Goal: Transaction & Acquisition: Purchase product/service

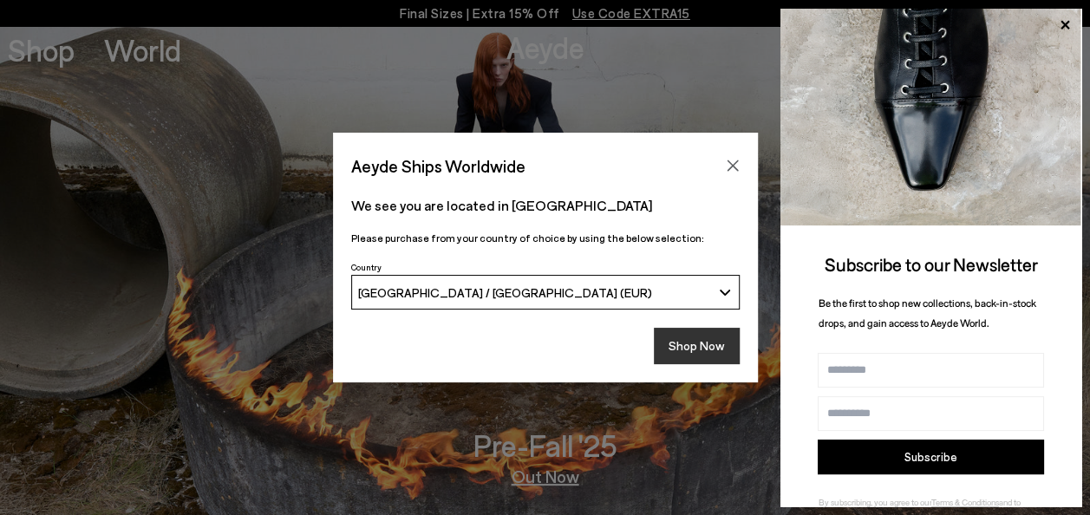
click at [711, 337] on button "Shop Now" at bounding box center [697, 346] width 86 height 36
click at [1069, 27] on icon at bounding box center [1065, 25] width 9 height 9
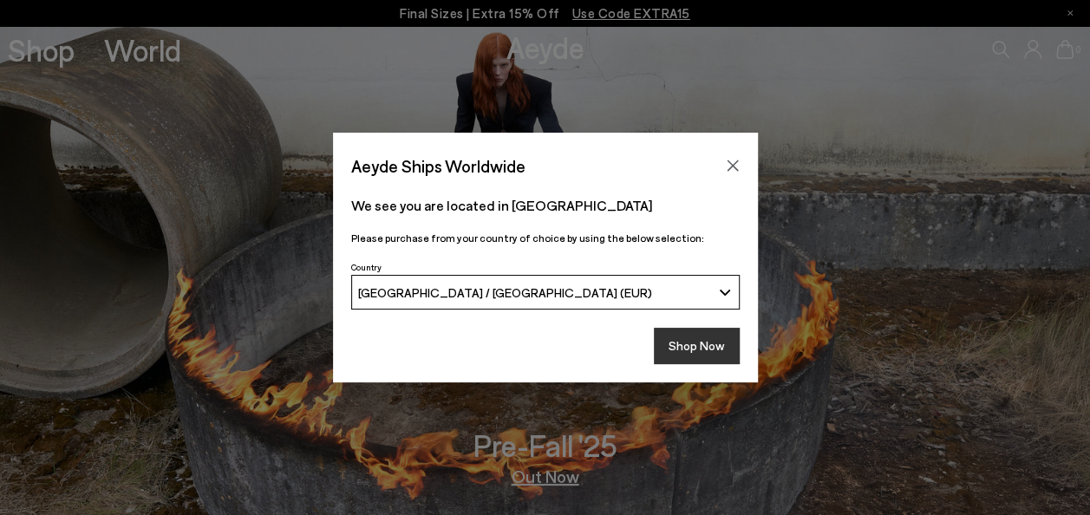
click at [701, 351] on button "Shop Now" at bounding box center [697, 346] width 86 height 36
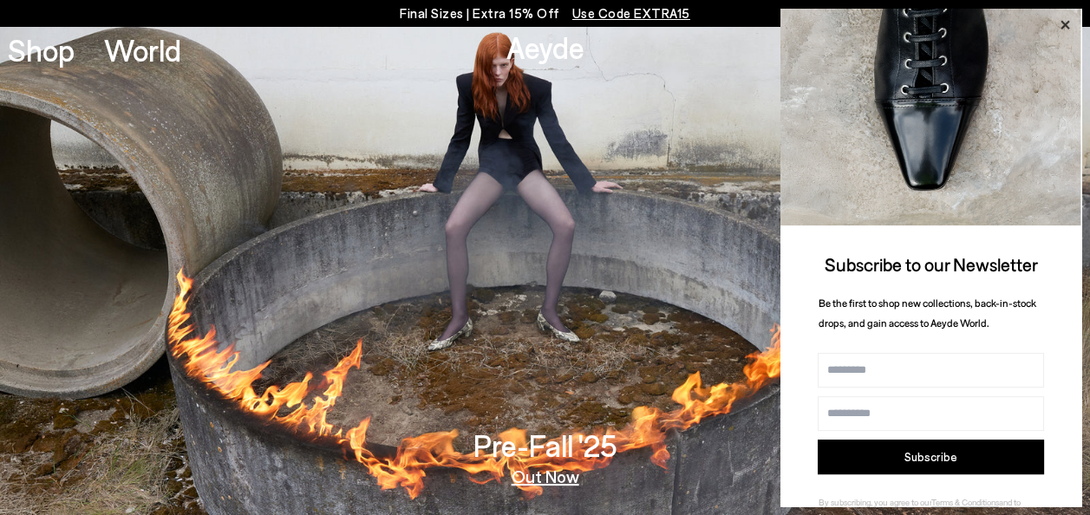
click at [1067, 21] on icon at bounding box center [1065, 25] width 23 height 23
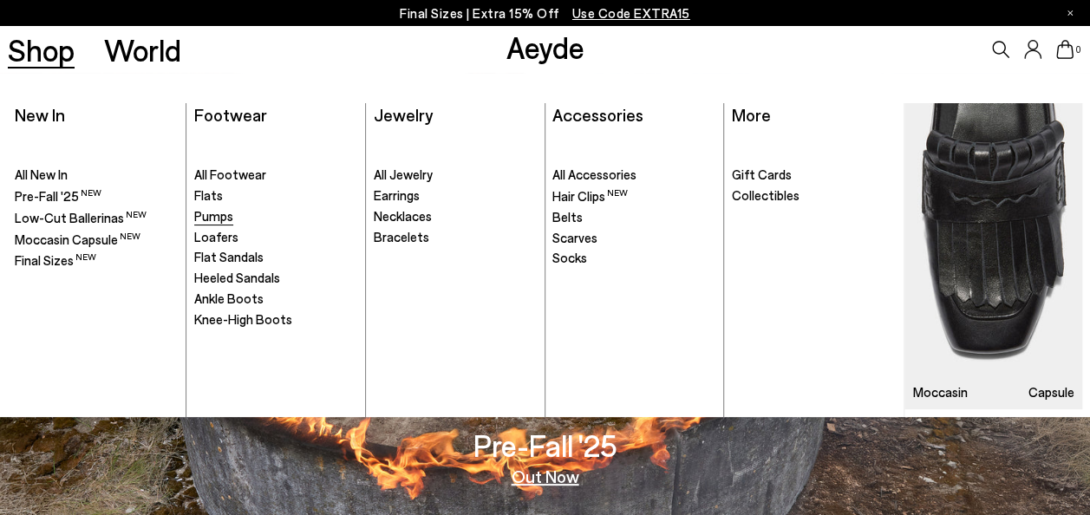
click at [205, 220] on span "Pumps" at bounding box center [213, 216] width 39 height 16
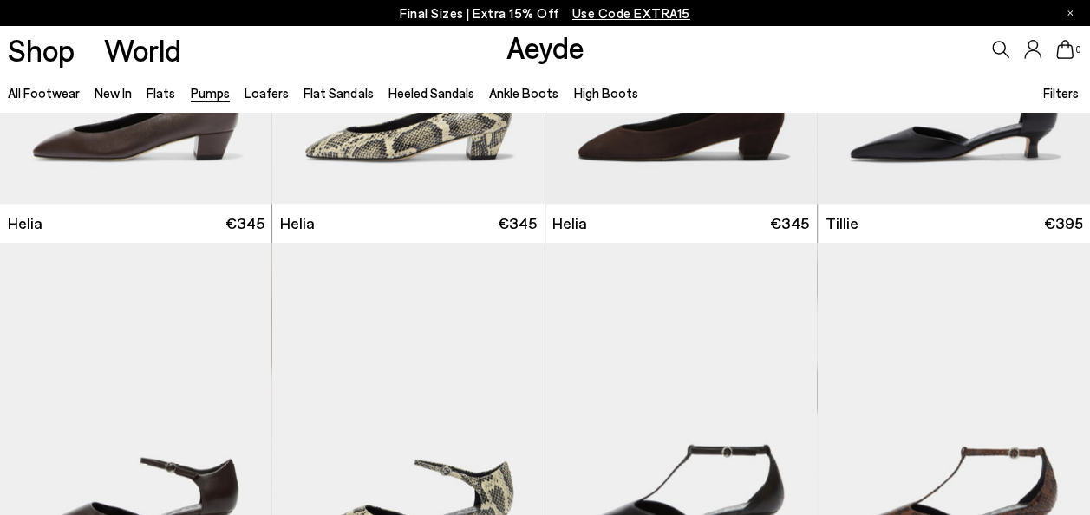
scroll to position [1214, 0]
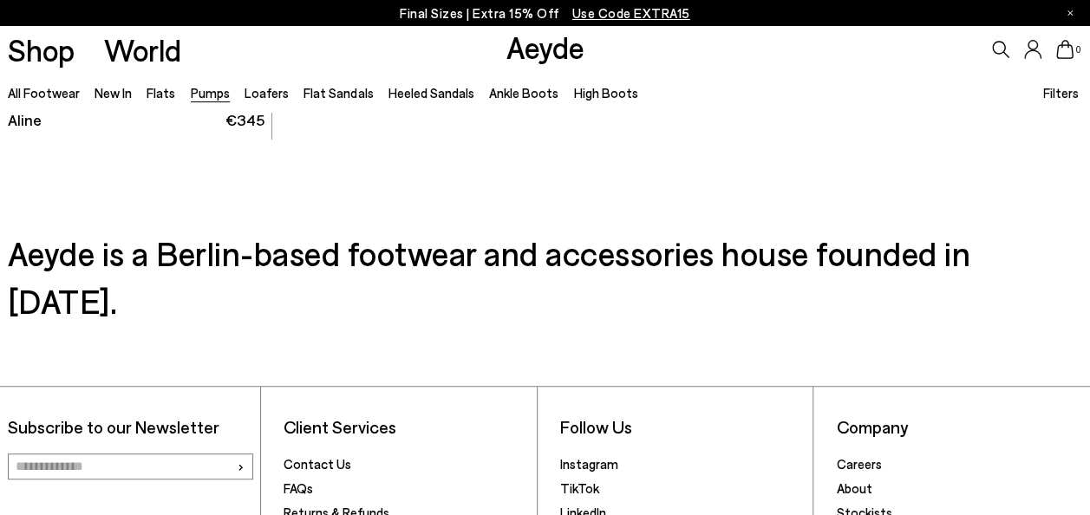
scroll to position [6627, 0]
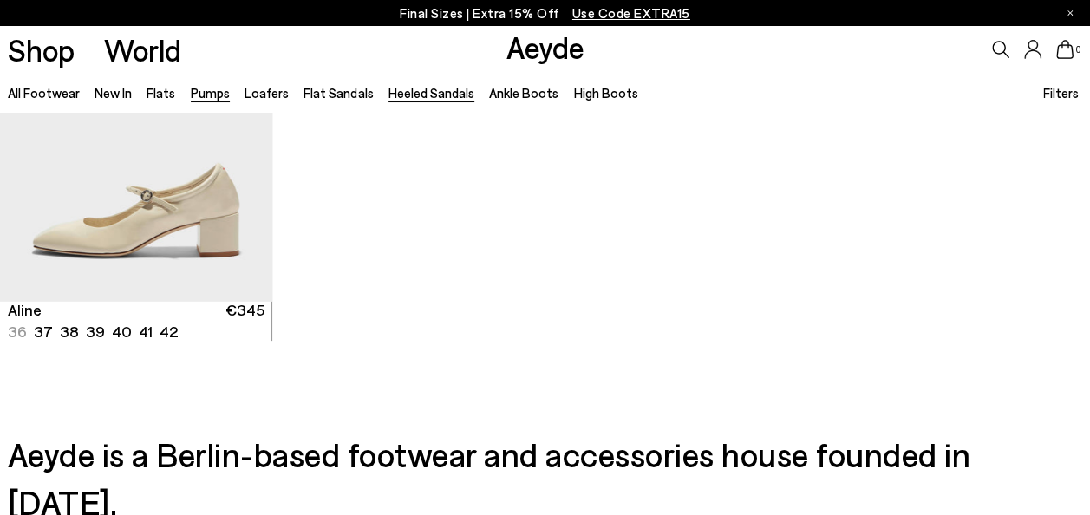
click at [422, 95] on link "Heeled Sandals" at bounding box center [432, 93] width 86 height 16
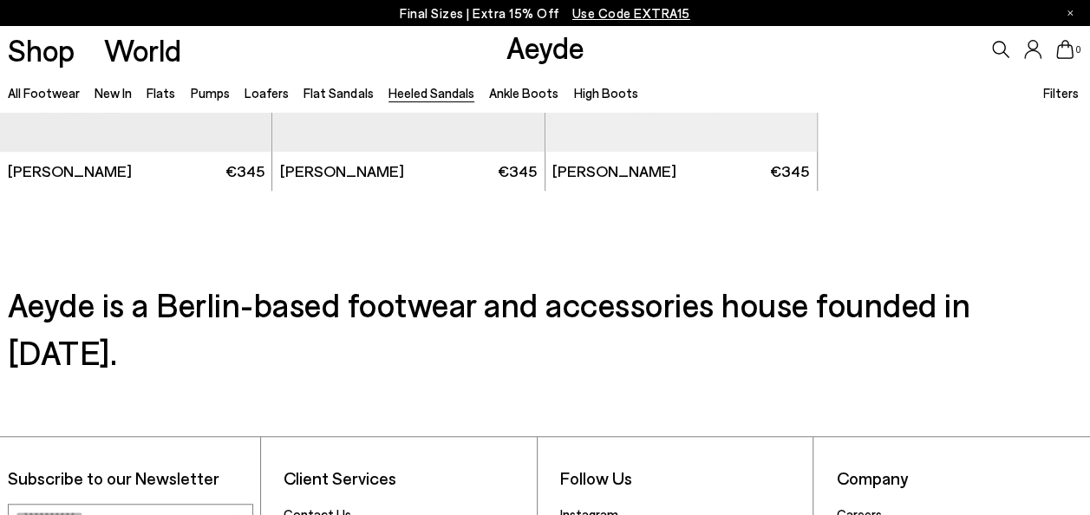
scroll to position [3904, 0]
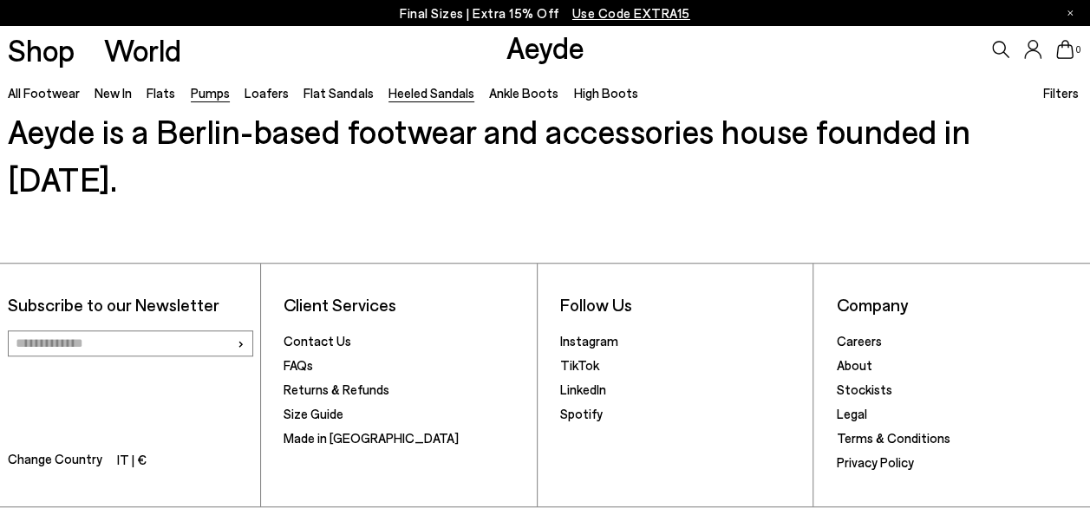
click at [205, 99] on link "Pumps" at bounding box center [210, 93] width 39 height 16
